Goal: Information Seeking & Learning: Learn about a topic

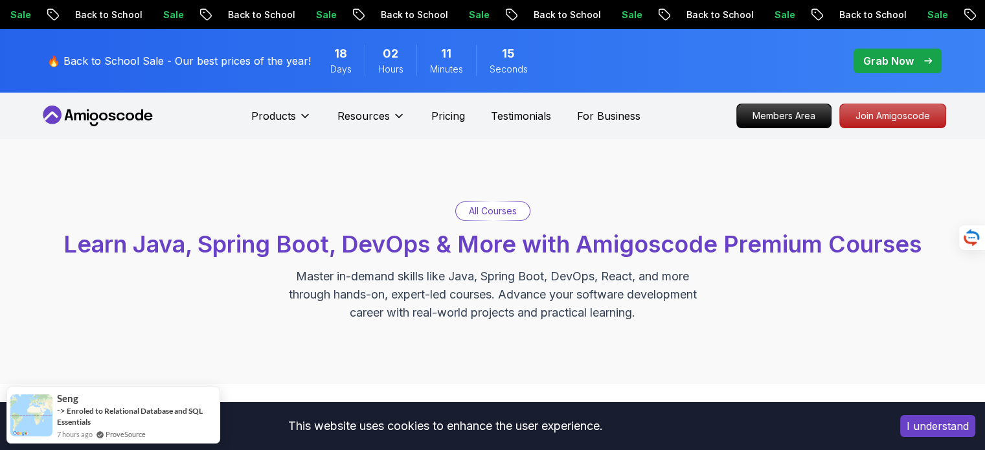
click at [926, 427] on button "I understand" at bounding box center [937, 426] width 75 height 22
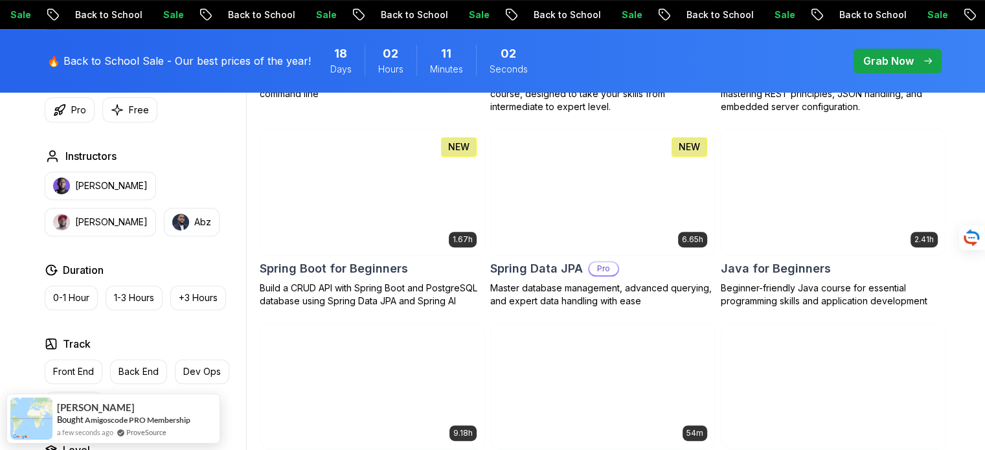
scroll to position [765, 0]
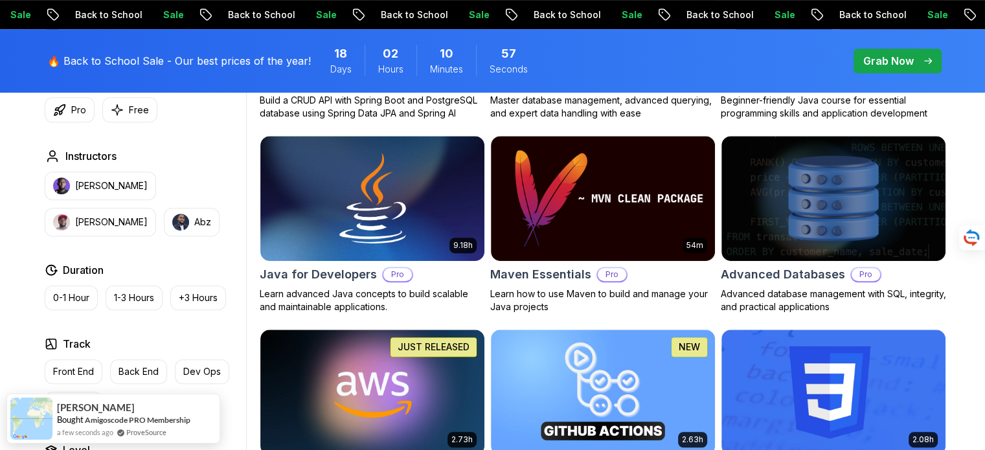
click at [146, 368] on p "Back End" at bounding box center [138, 371] width 40 height 13
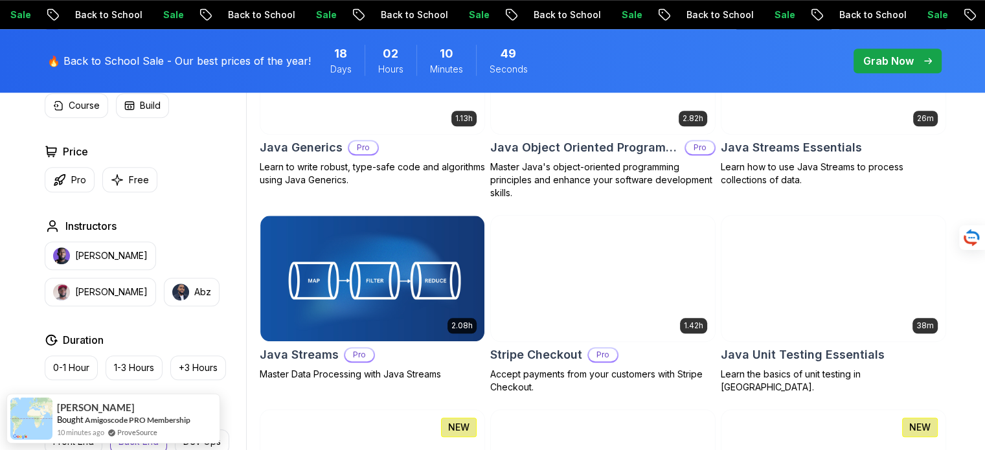
scroll to position [1113, 0]
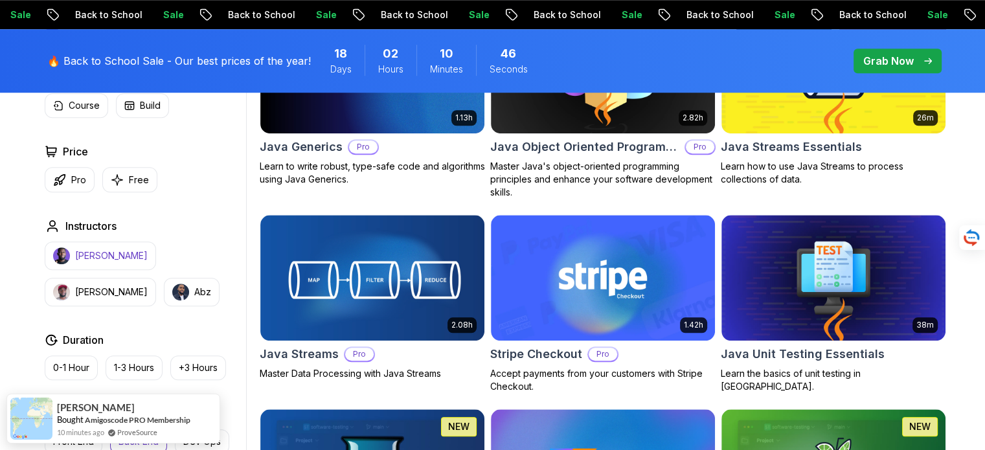
click at [106, 261] on p "[PERSON_NAME]" at bounding box center [111, 255] width 73 height 13
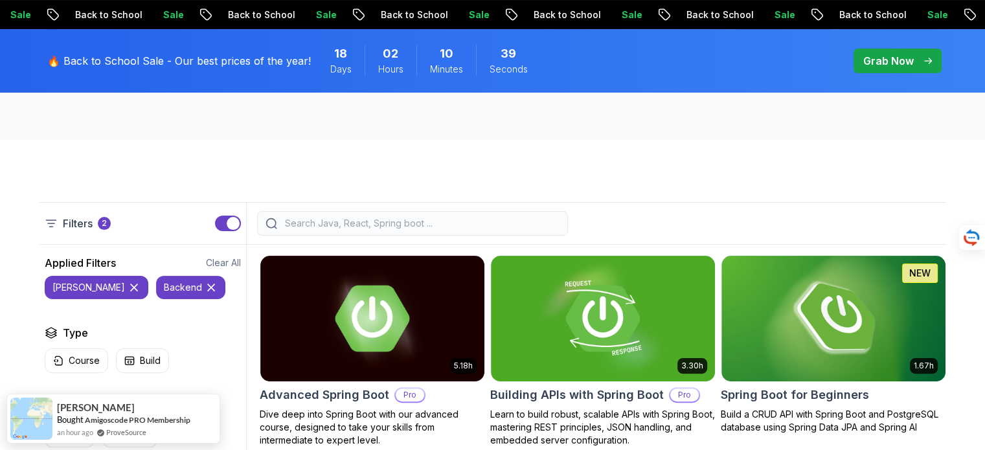
scroll to position [242, 0]
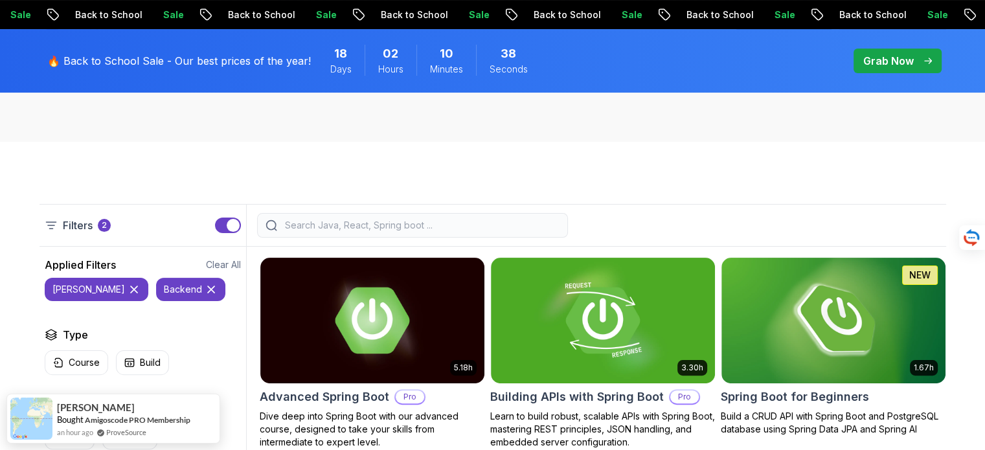
click at [309, 221] on input "search" at bounding box center [420, 225] width 277 height 13
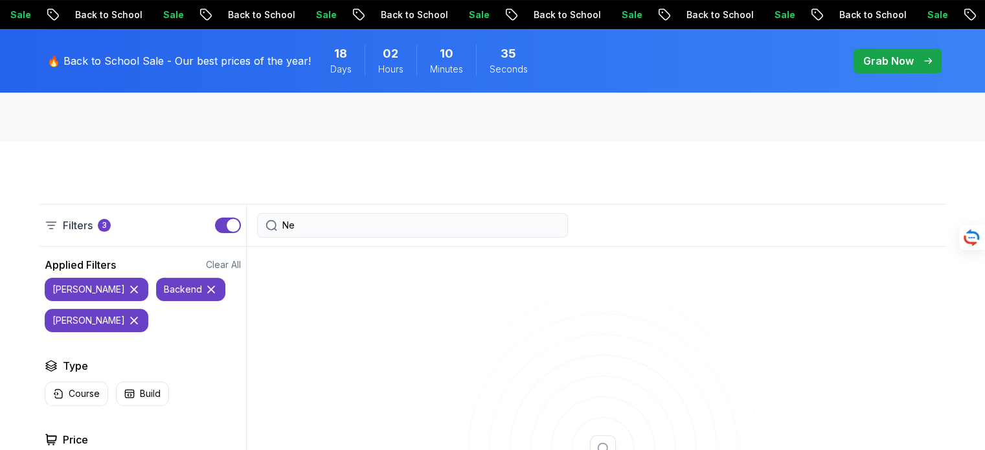
type input "N"
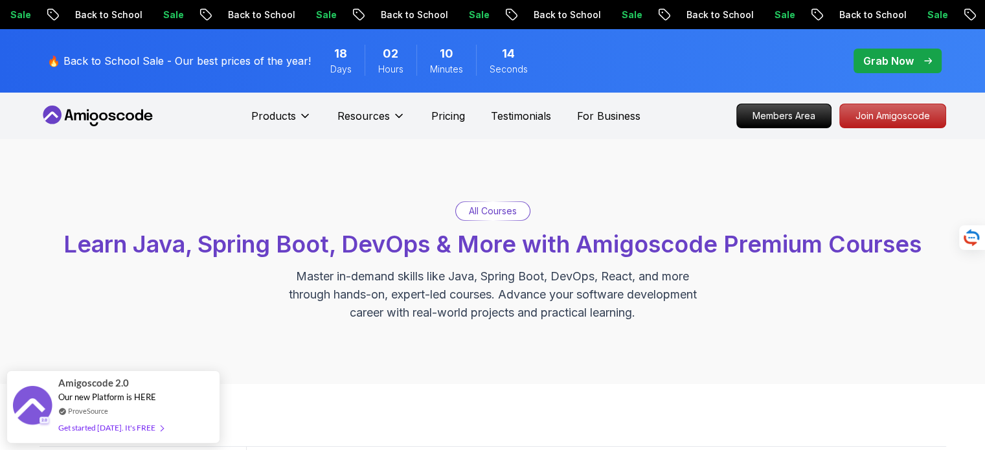
type input "Java"
click at [122, 118] on icon at bounding box center [97, 116] width 117 height 21
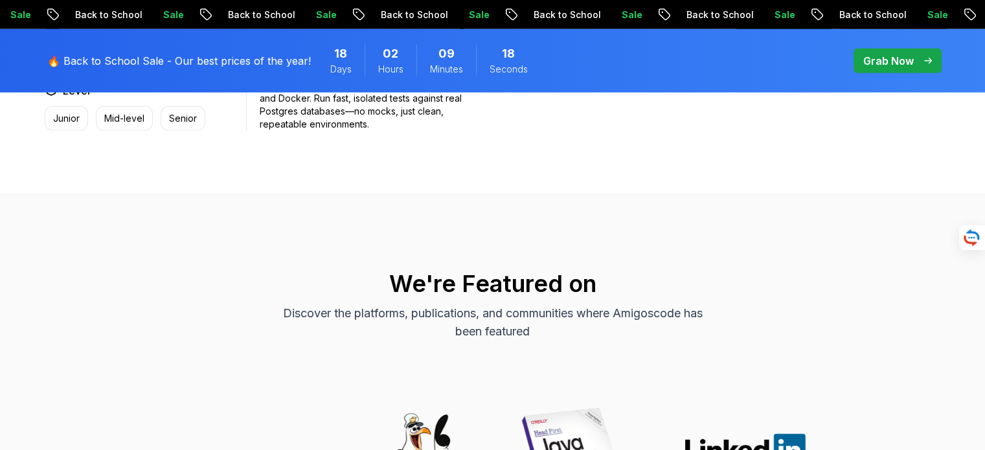
scroll to position [3678, 0]
